Goal: Information Seeking & Learning: Learn about a topic

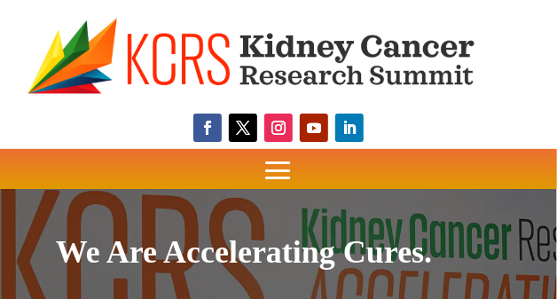
click at [287, 164] on span at bounding box center [278, 170] width 40 height 40
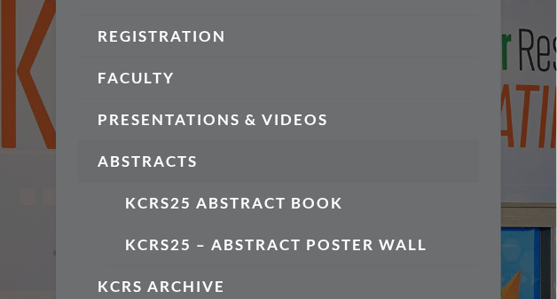
scroll to position [311, 0]
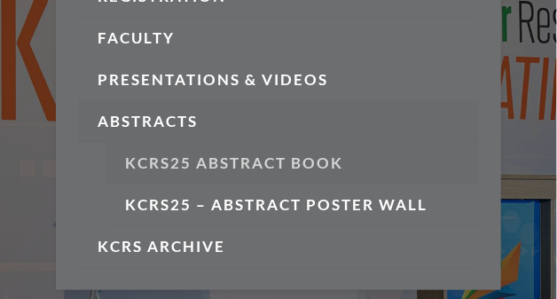
click at [310, 162] on link "KCRS25 Abstract Book" at bounding box center [292, 164] width 373 height 42
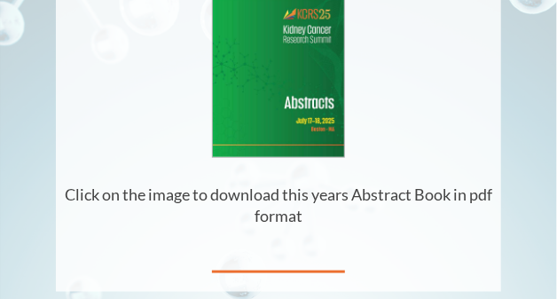
scroll to position [417, 0]
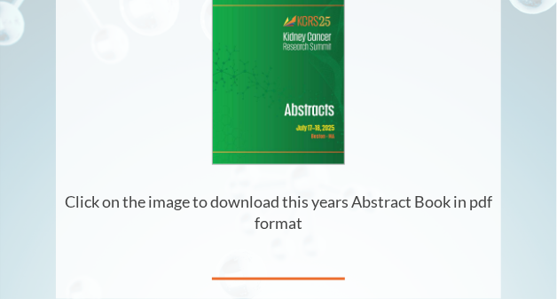
click at [272, 120] on img at bounding box center [279, 79] width 132 height 170
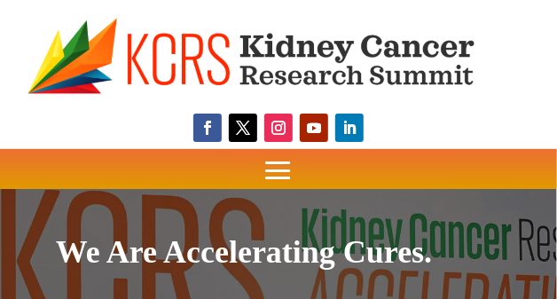
click at [273, 169] on span at bounding box center [278, 170] width 40 height 40
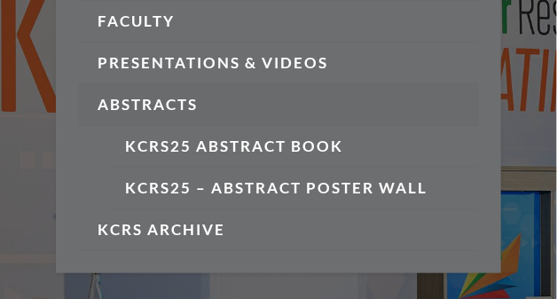
scroll to position [340, 0]
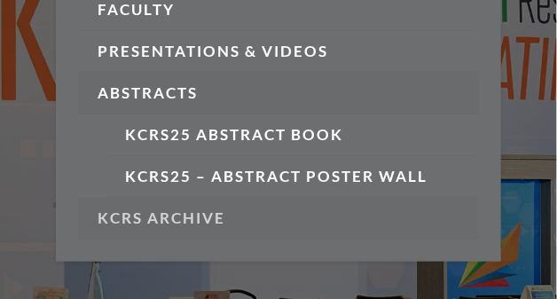
click at [191, 221] on link "KCRS Archive" at bounding box center [278, 219] width 401 height 42
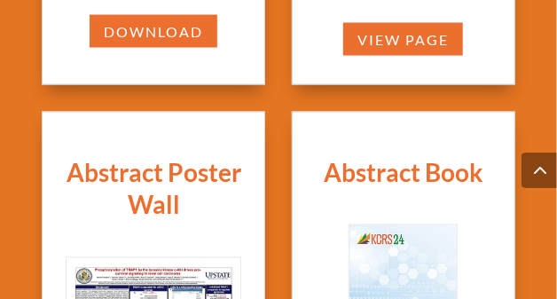
scroll to position [788, 0]
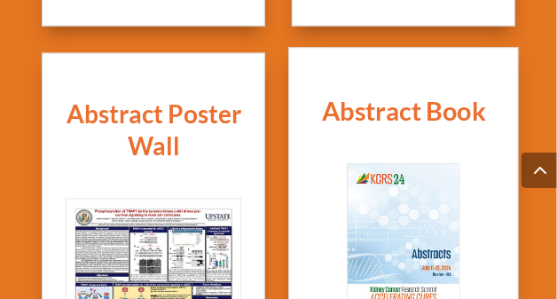
click at [437, 111] on h2 "Abstract Book" at bounding box center [403, 115] width 201 height 43
click at [419, 176] on img at bounding box center [403, 237] width 111 height 144
